Goal: Task Accomplishment & Management: Manage account settings

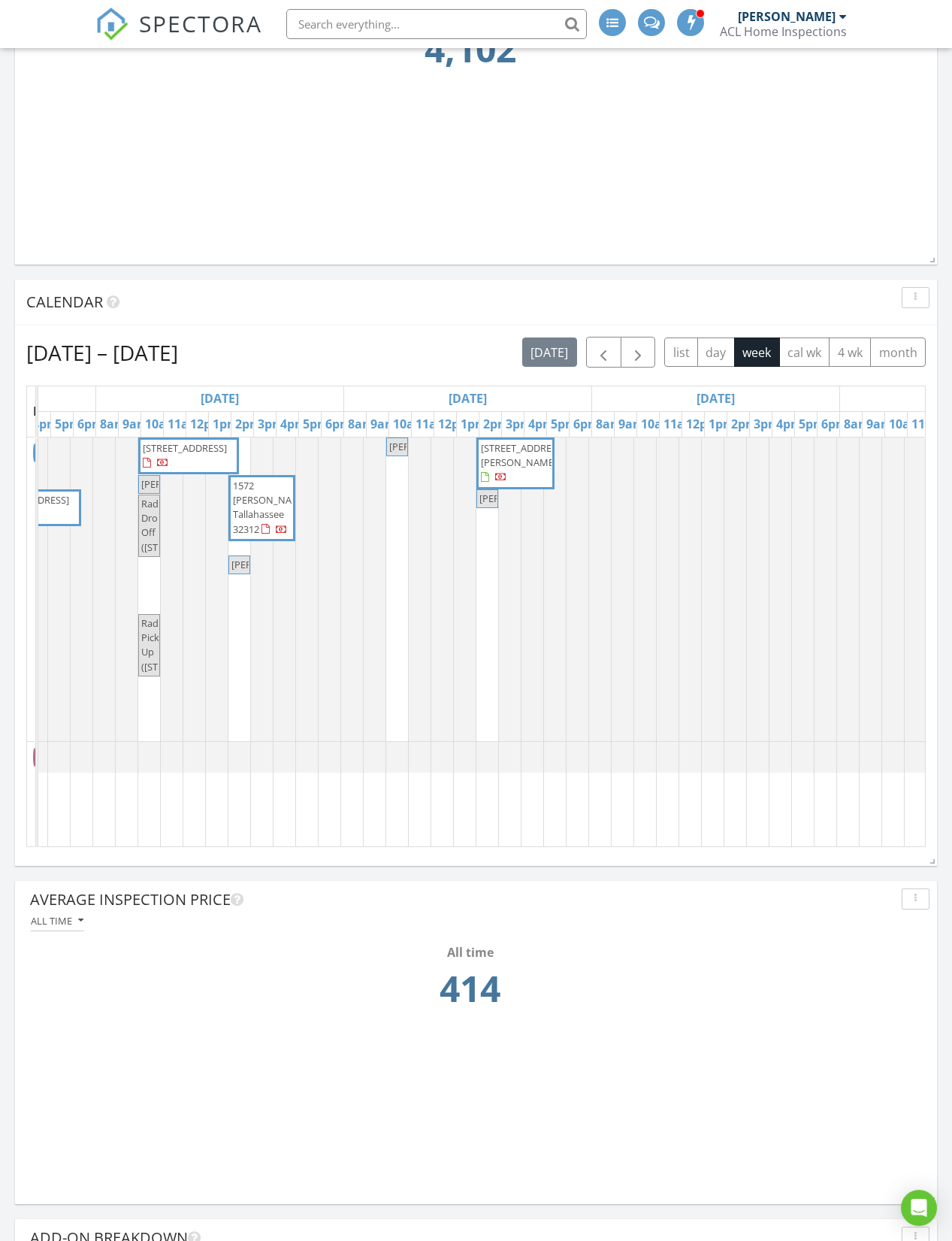
scroll to position [0, 495]
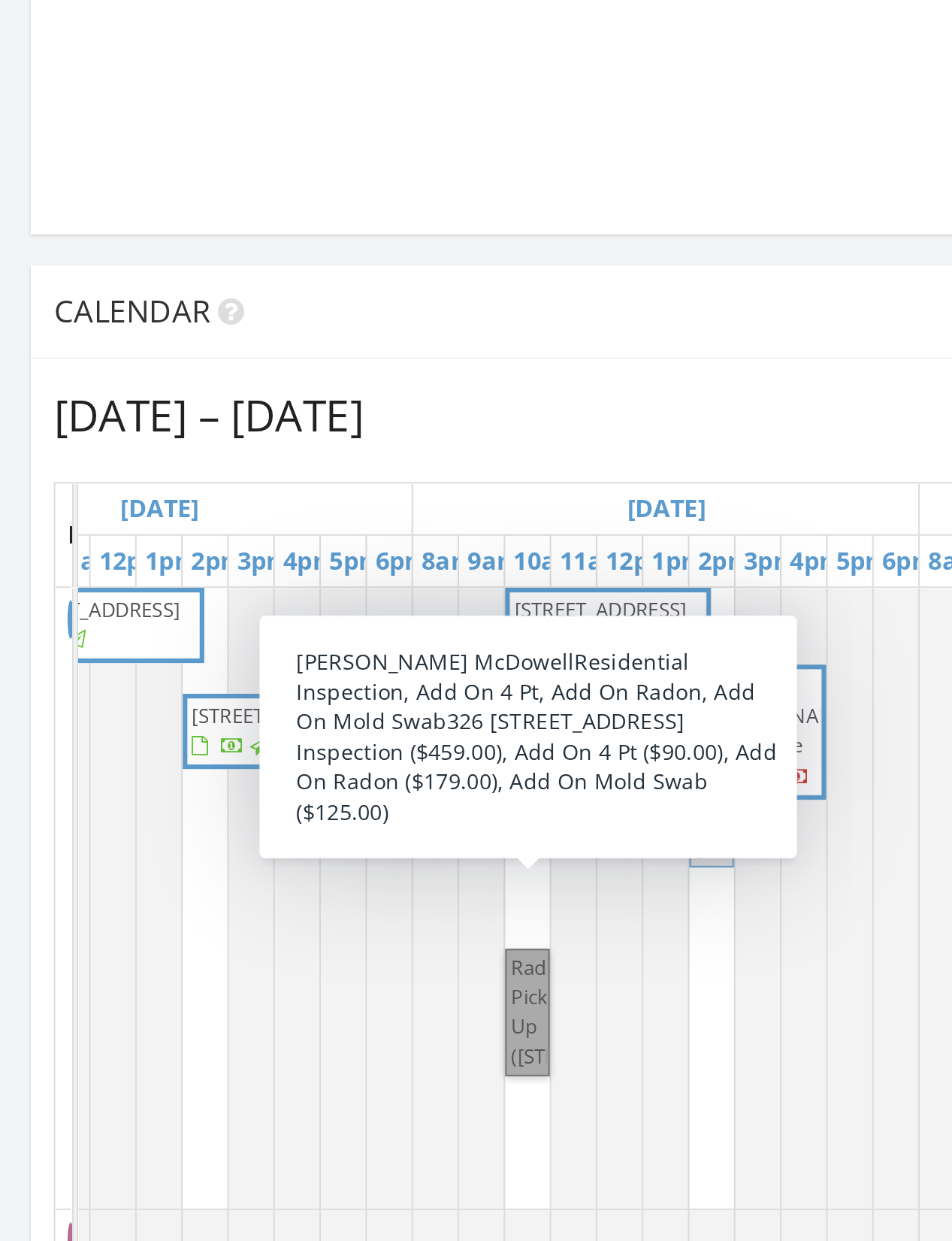
click at [261, 791] on link "Radon Pick Up ([STREET_ADDRESS])" at bounding box center [257, 821] width 22 height 62
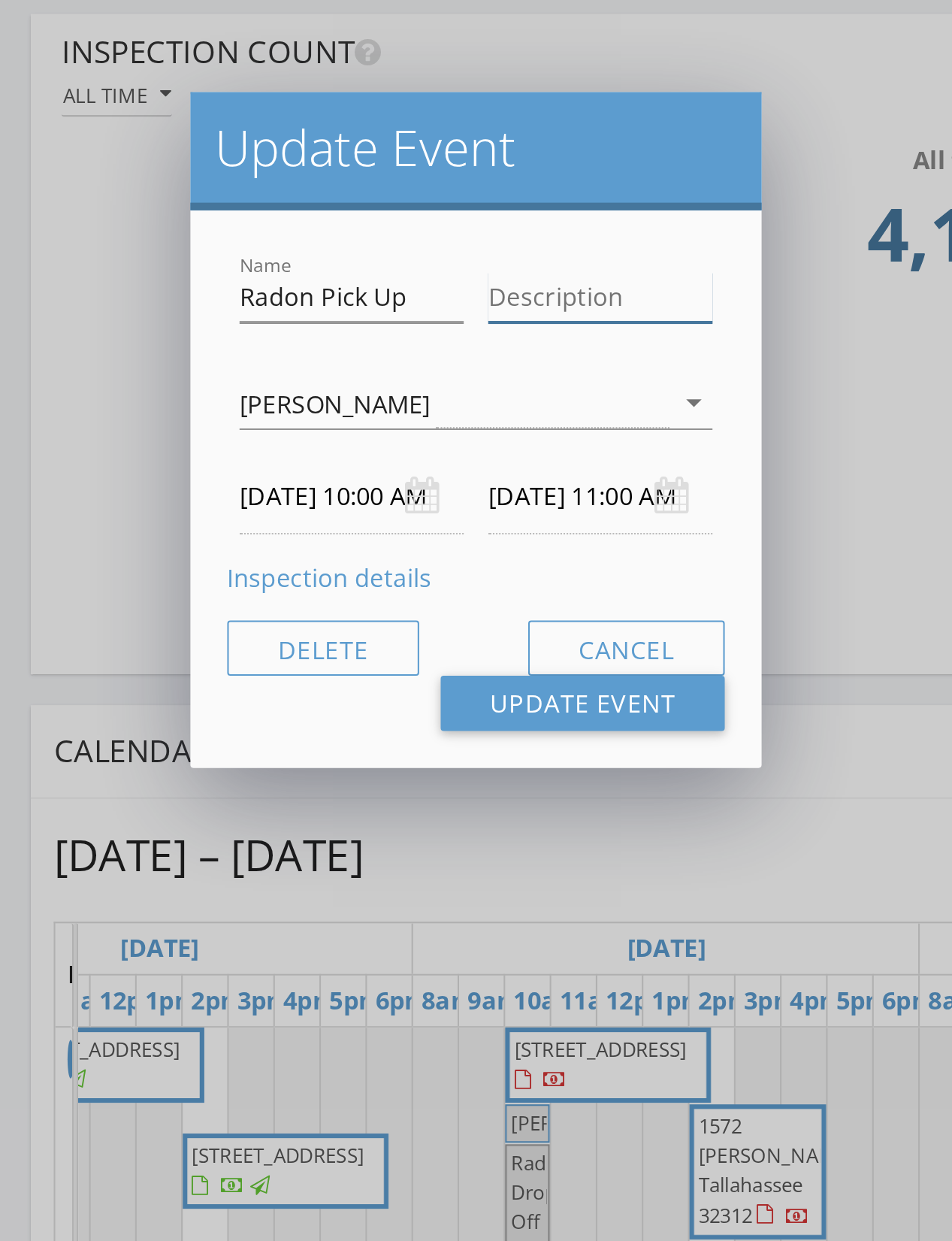
click at [259, 244] on input "Description" at bounding box center [294, 256] width 110 height 25
type input "[PHONE_NUMBER]"
click at [226, 244] on input "Radon Pick Up" at bounding box center [172, 256] width 110 height 25
type input "Radon Pick Up -text on entry. Can’t pick up before 10:10 AM."
click at [323, 442] on button "Update Event" at bounding box center [285, 455] width 139 height 27
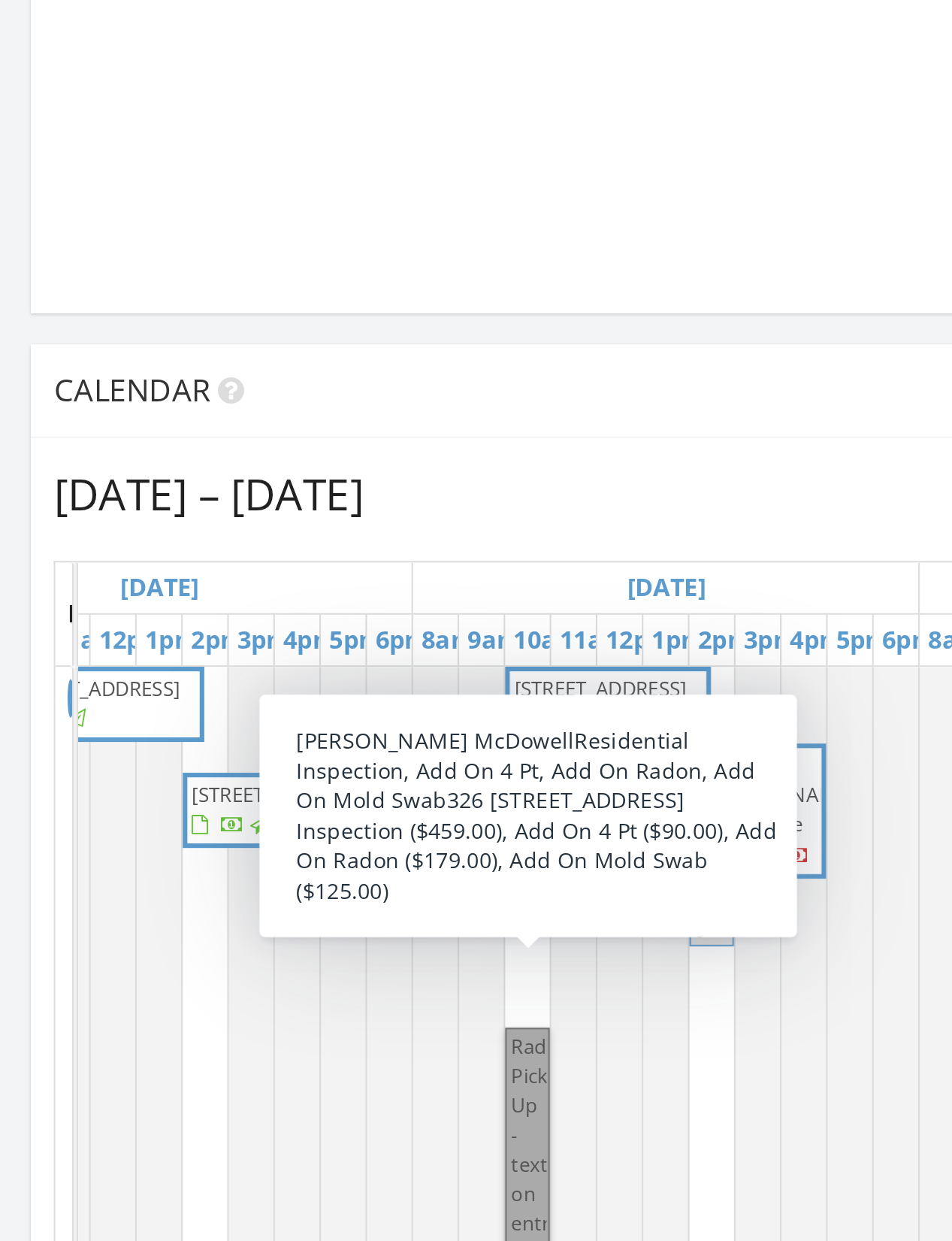
click at [260, 791] on link "Radon Pick Up -text on entry. Can’t pick up be... ([STREET_ADDRESS])" at bounding box center [257, 879] width 22 height 178
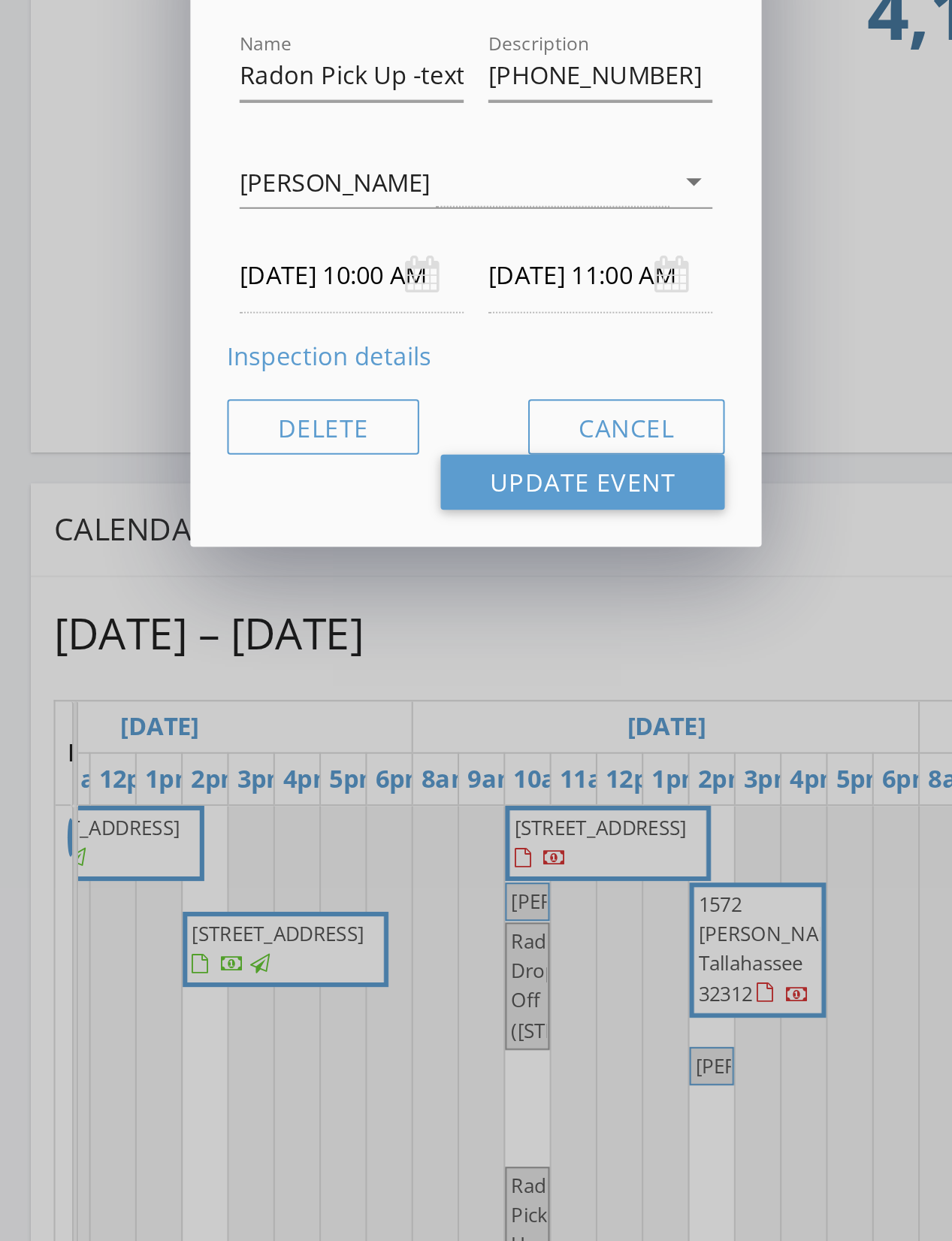
click at [158, 143] on body "SPECTORA [PERSON_NAME] ACL Home Inspections Role: Inspector Change Role Dashboa…" at bounding box center [476, 630] width 952 height 4287
click at [167, 140] on body "SPECTORA [PERSON_NAME] ACL Home Inspections Role: Inspector Change Role Dashboa…" at bounding box center [476, 630] width 952 height 4287
click at [160, 336] on input "[DATE] 10:00 AM" at bounding box center [172, 354] width 110 height 36
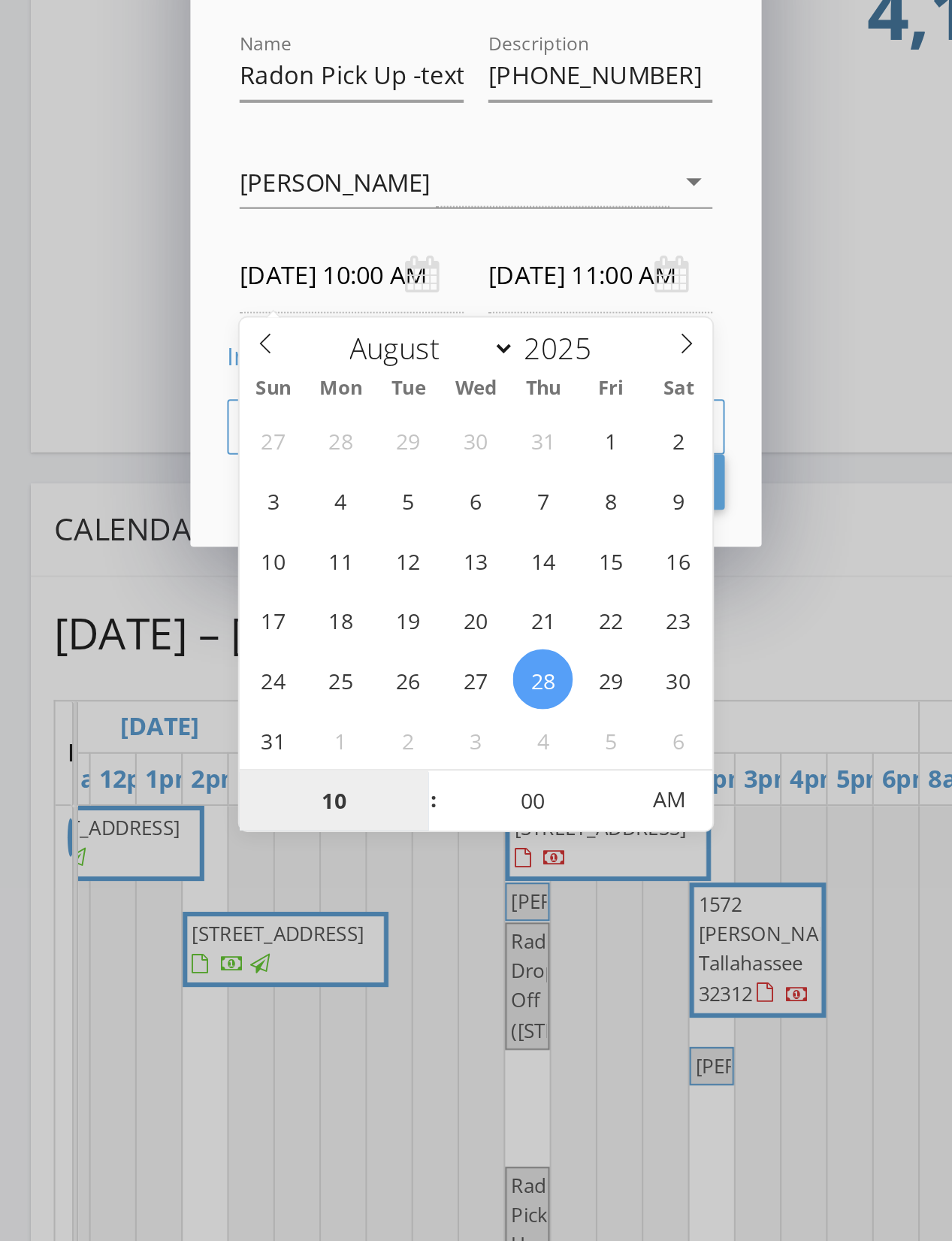
type input "[DATE] 10:00 AM"
type input "[DATE] 11:00 AM"
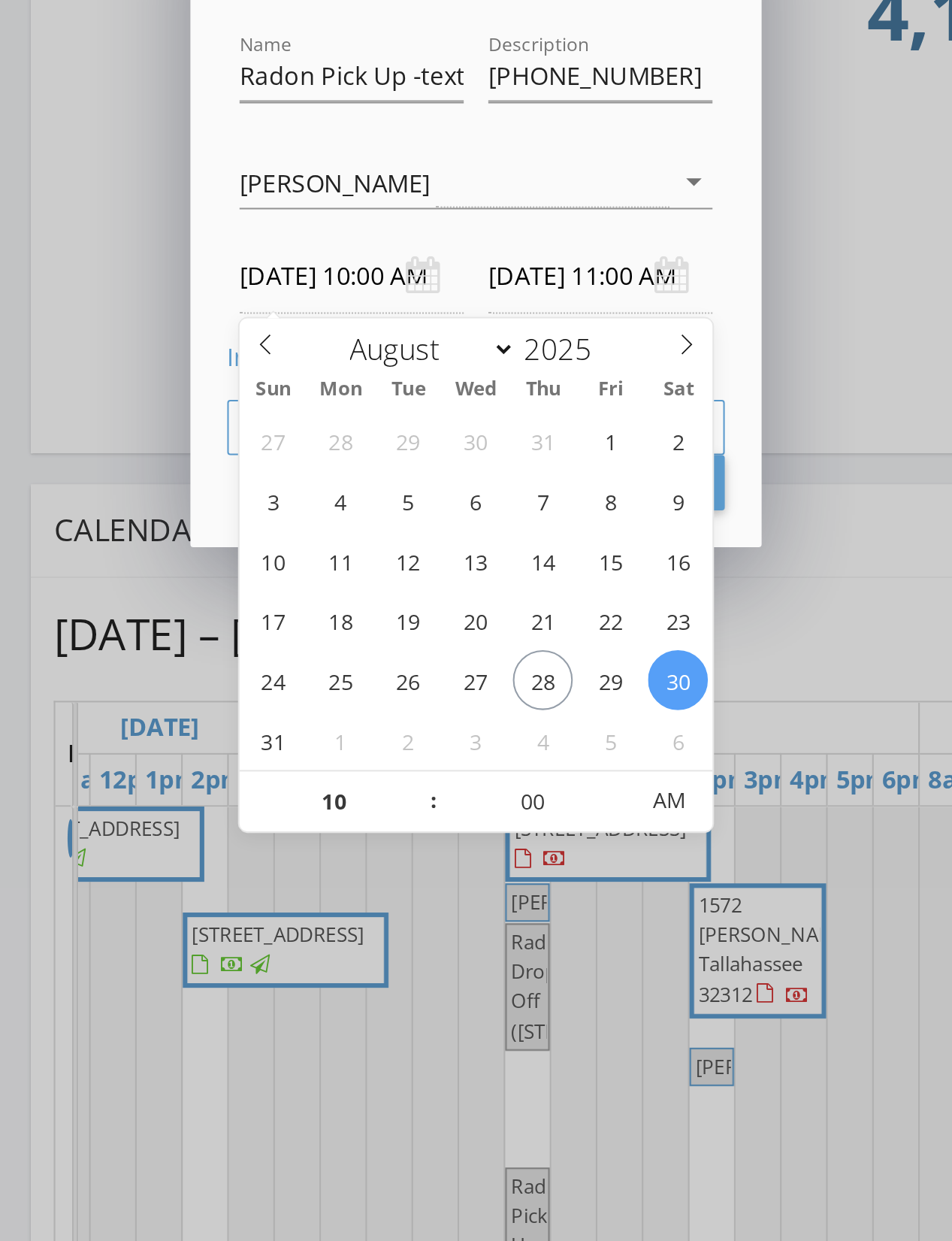
click at [184, 296] on div "[PERSON_NAME]" at bounding box center [222, 308] width 210 height 25
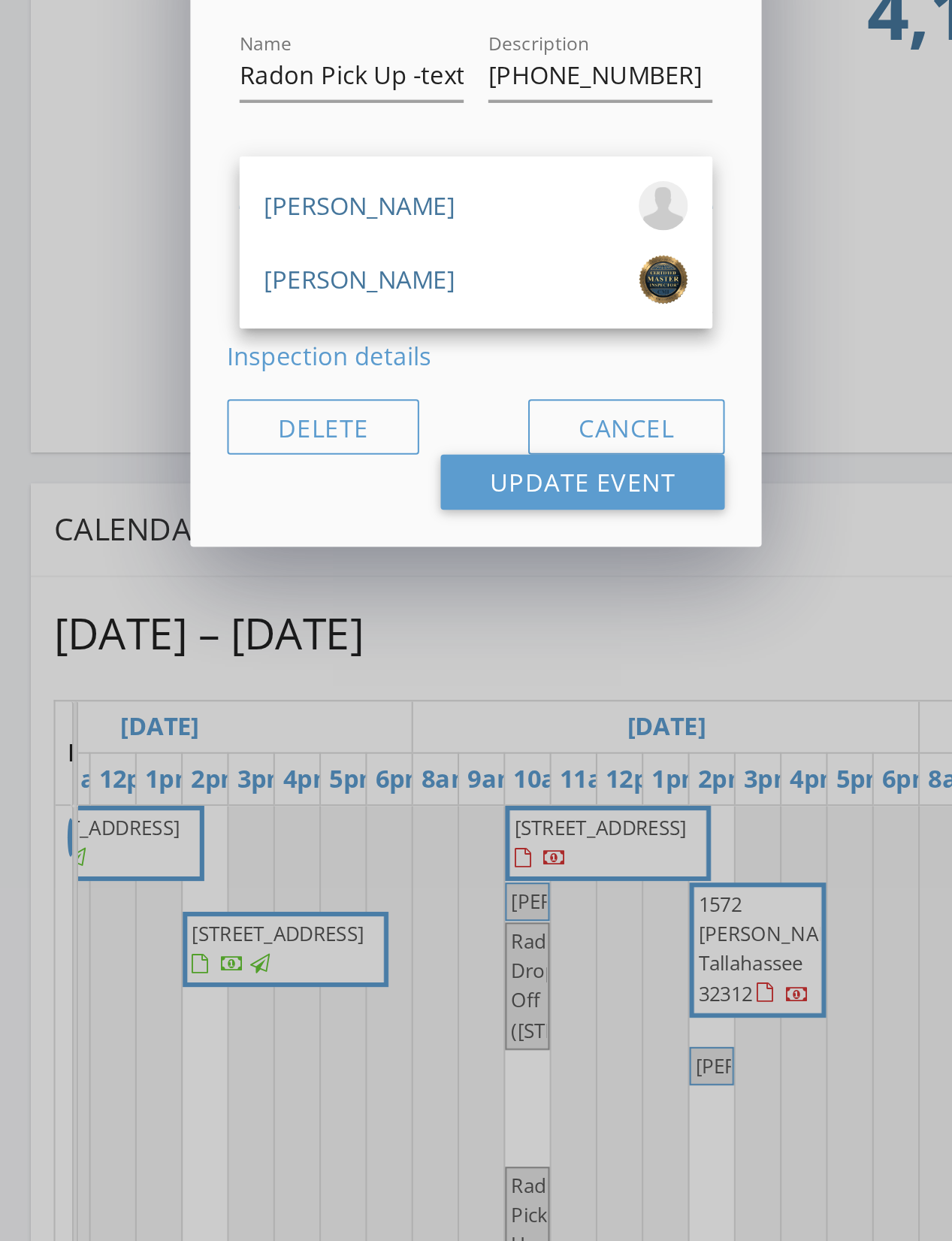
click at [299, 442] on button "Update Event" at bounding box center [285, 455] width 139 height 27
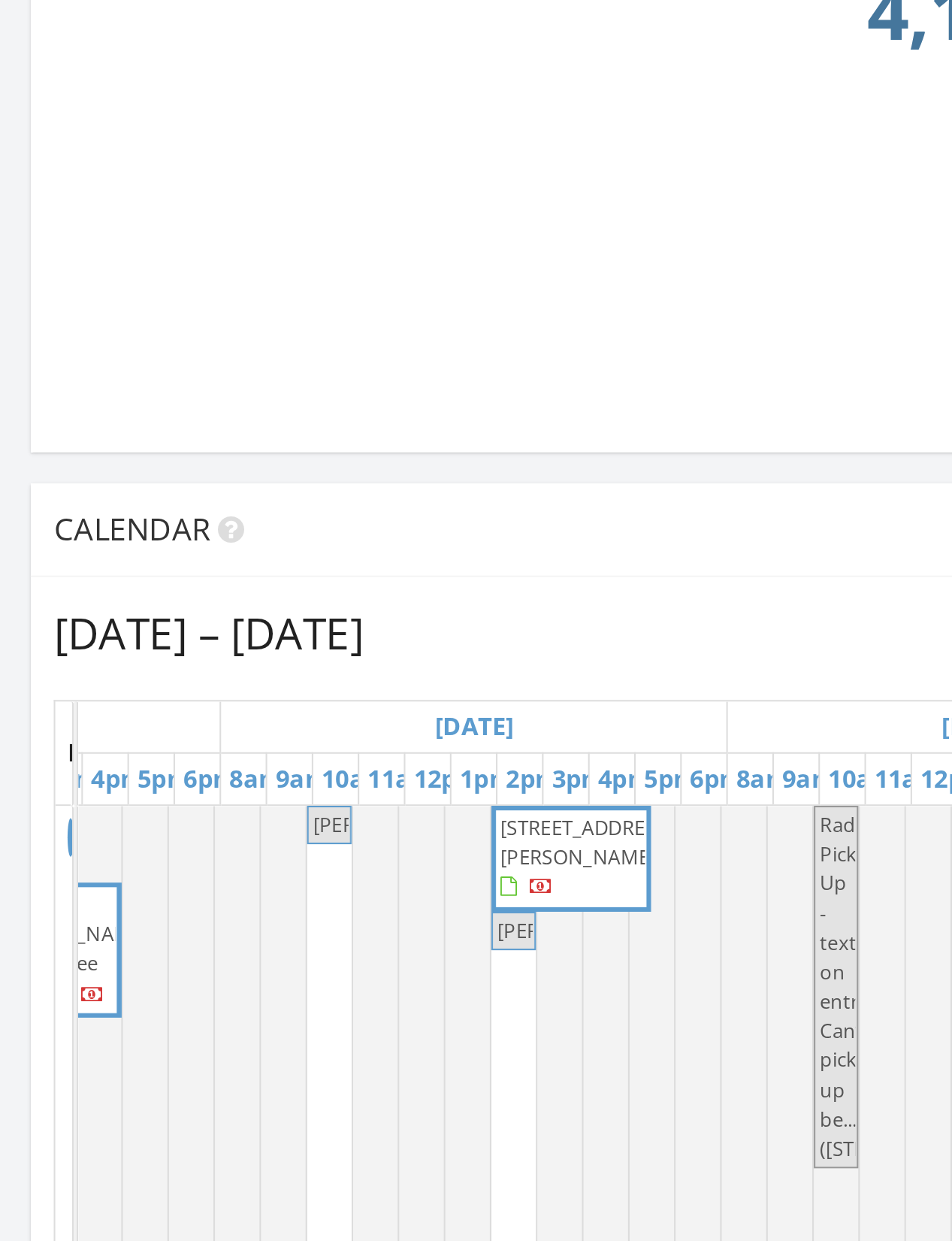
scroll to position [0, 709]
